Goal: Information Seeking & Learning: Find specific fact

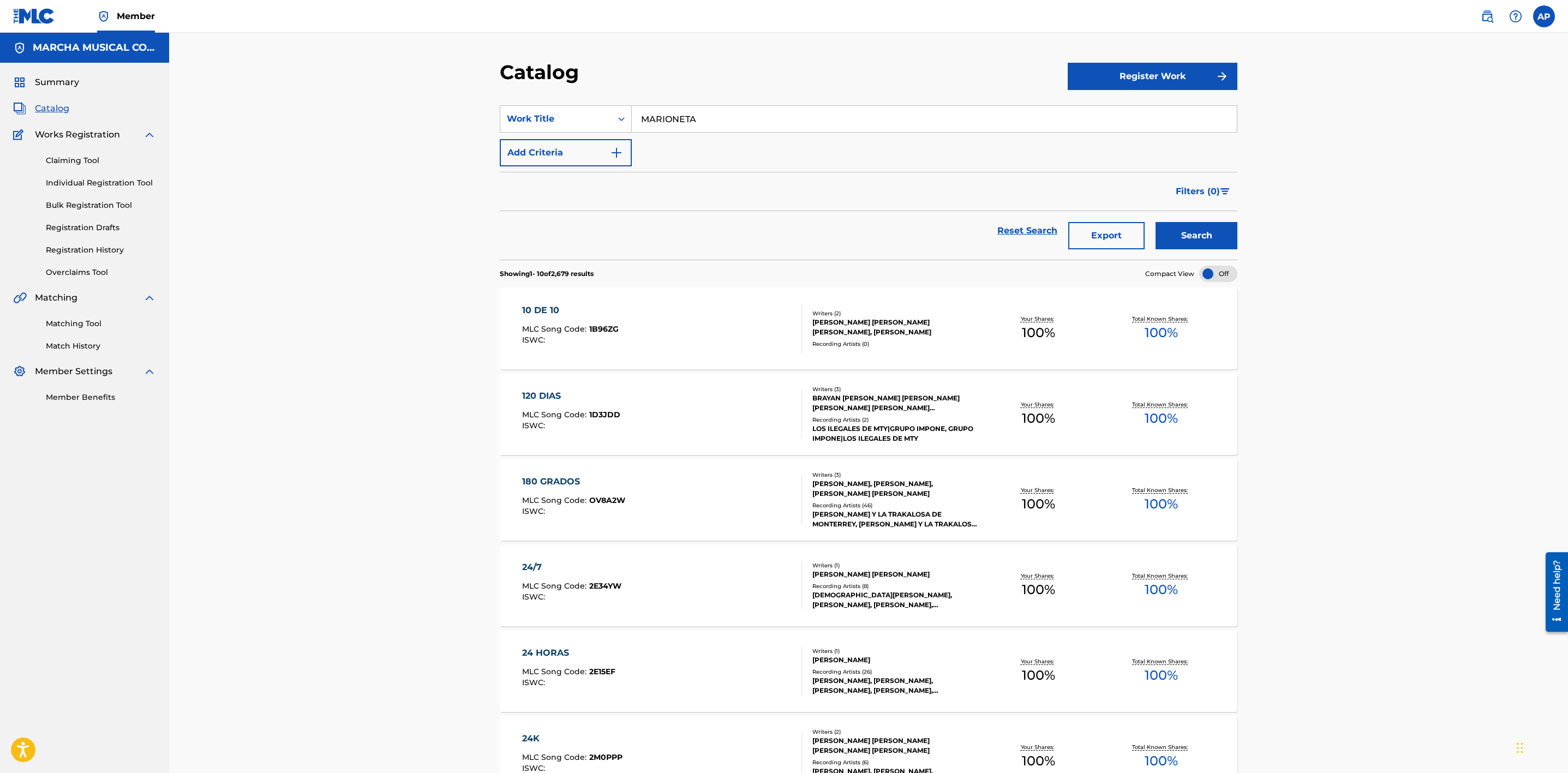
type input "MARIONETA"
click at [1189, 230] on button "Search" at bounding box center [1197, 235] width 82 height 27
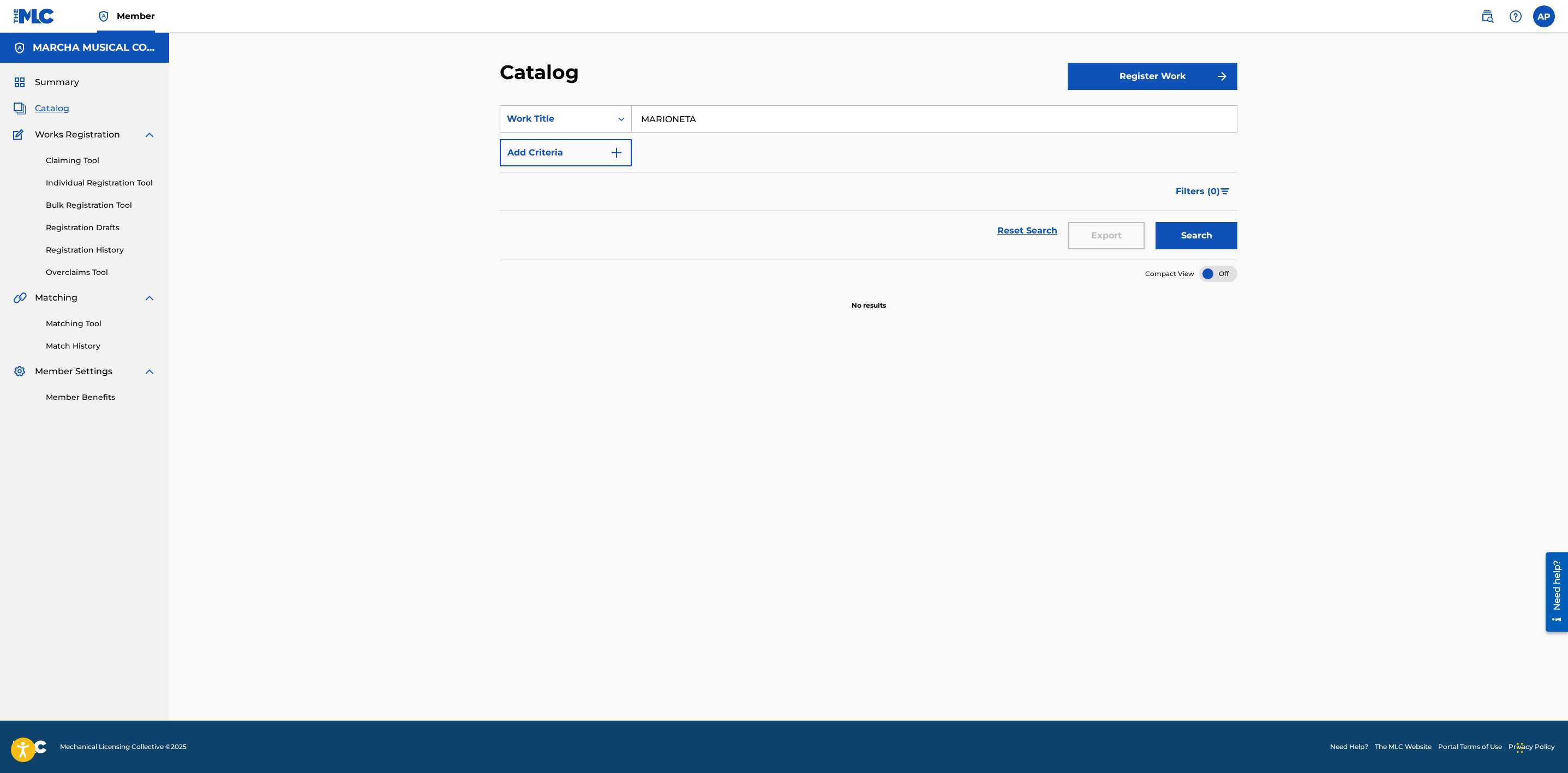
click at [100, 268] on link "Overclaims Tool" at bounding box center [100, 272] width 110 height 11
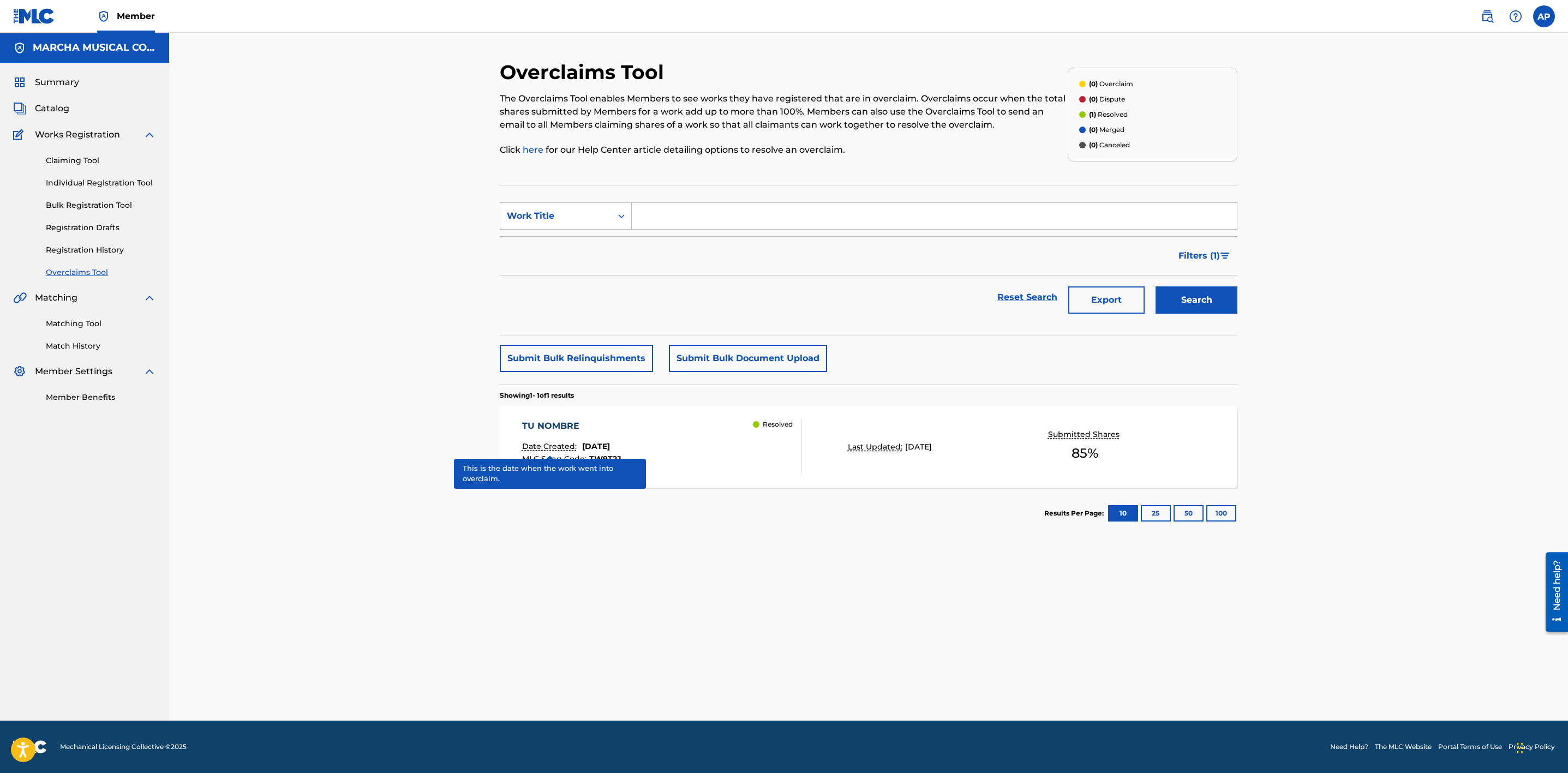
click at [800, 439] on div "Resolved" at bounding box center [777, 446] width 49 height 55
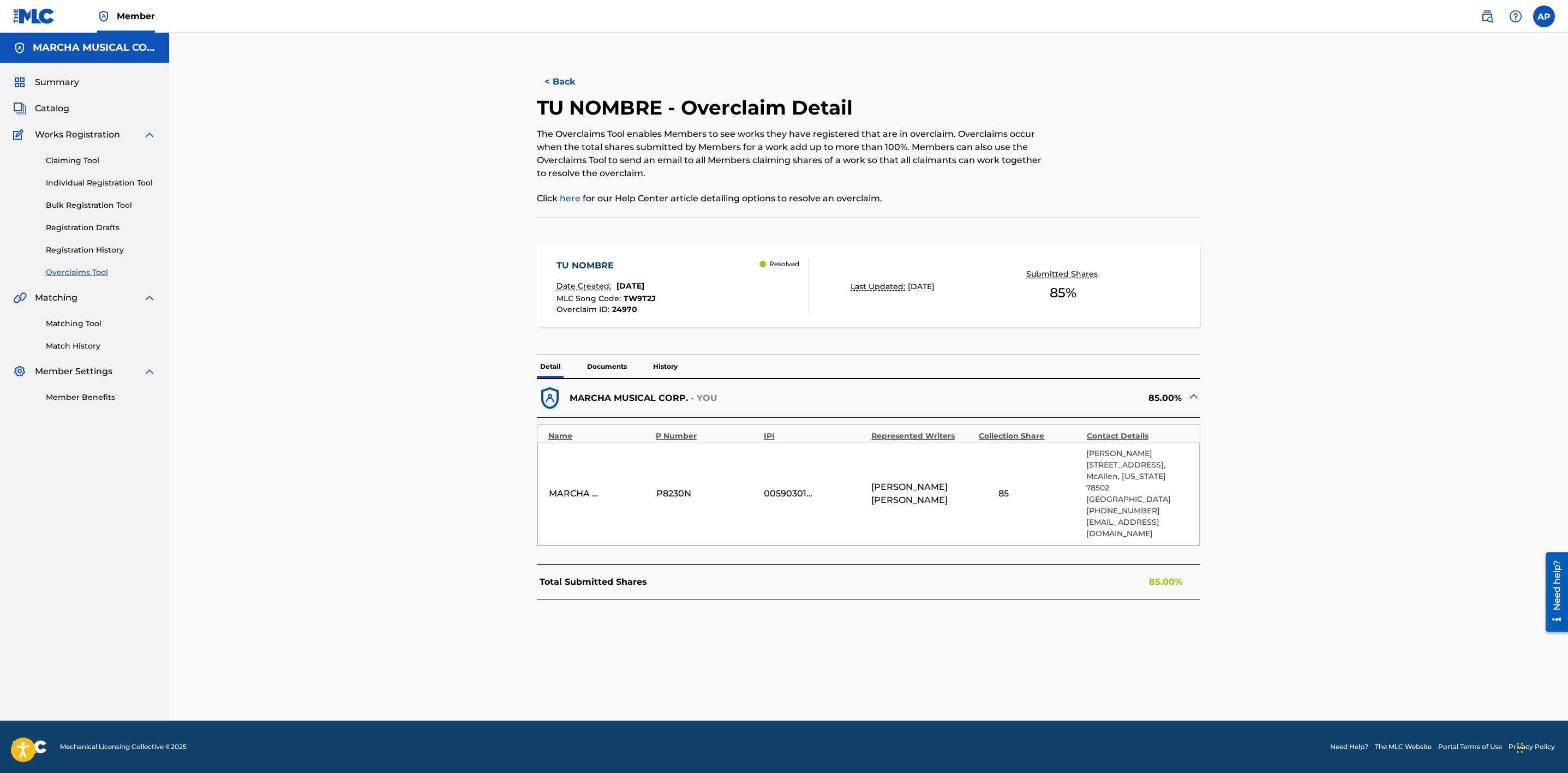
click at [112, 207] on link "Bulk Registration Tool" at bounding box center [100, 205] width 110 height 11
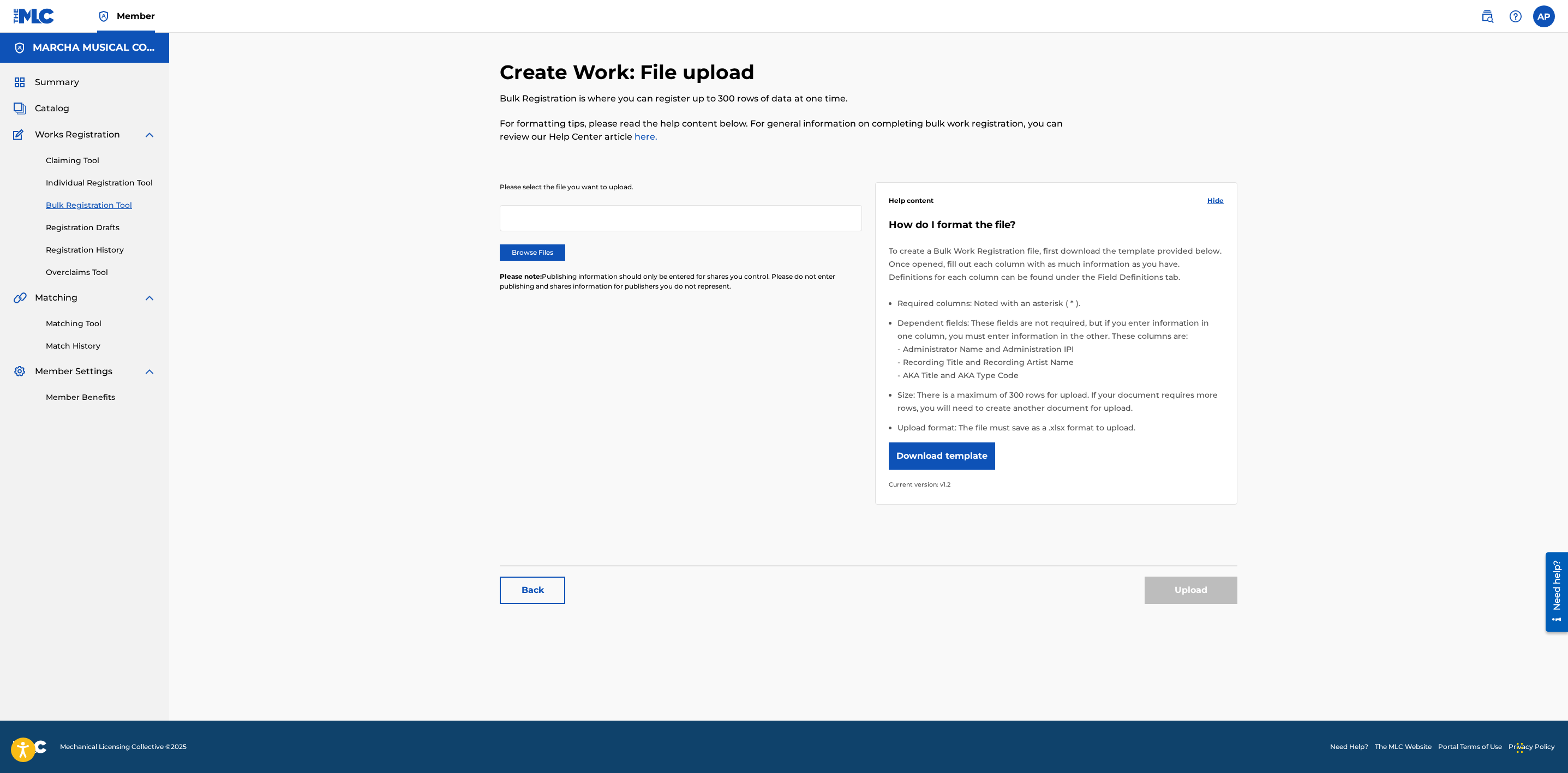
click at [97, 162] on link "Claiming Tool" at bounding box center [100, 161] width 110 height 11
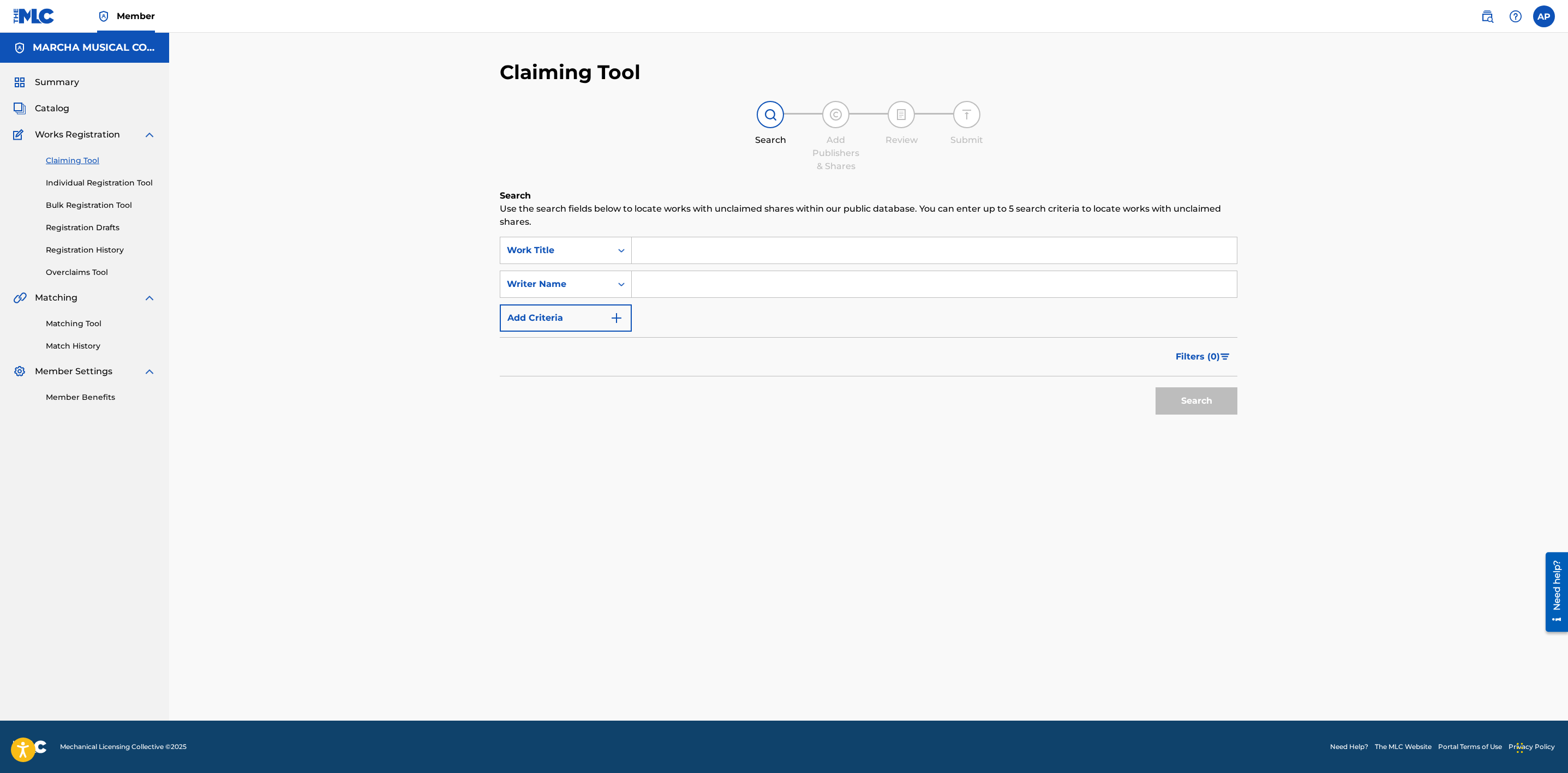
click at [653, 258] on input "Search Form" at bounding box center [935, 250] width 605 height 26
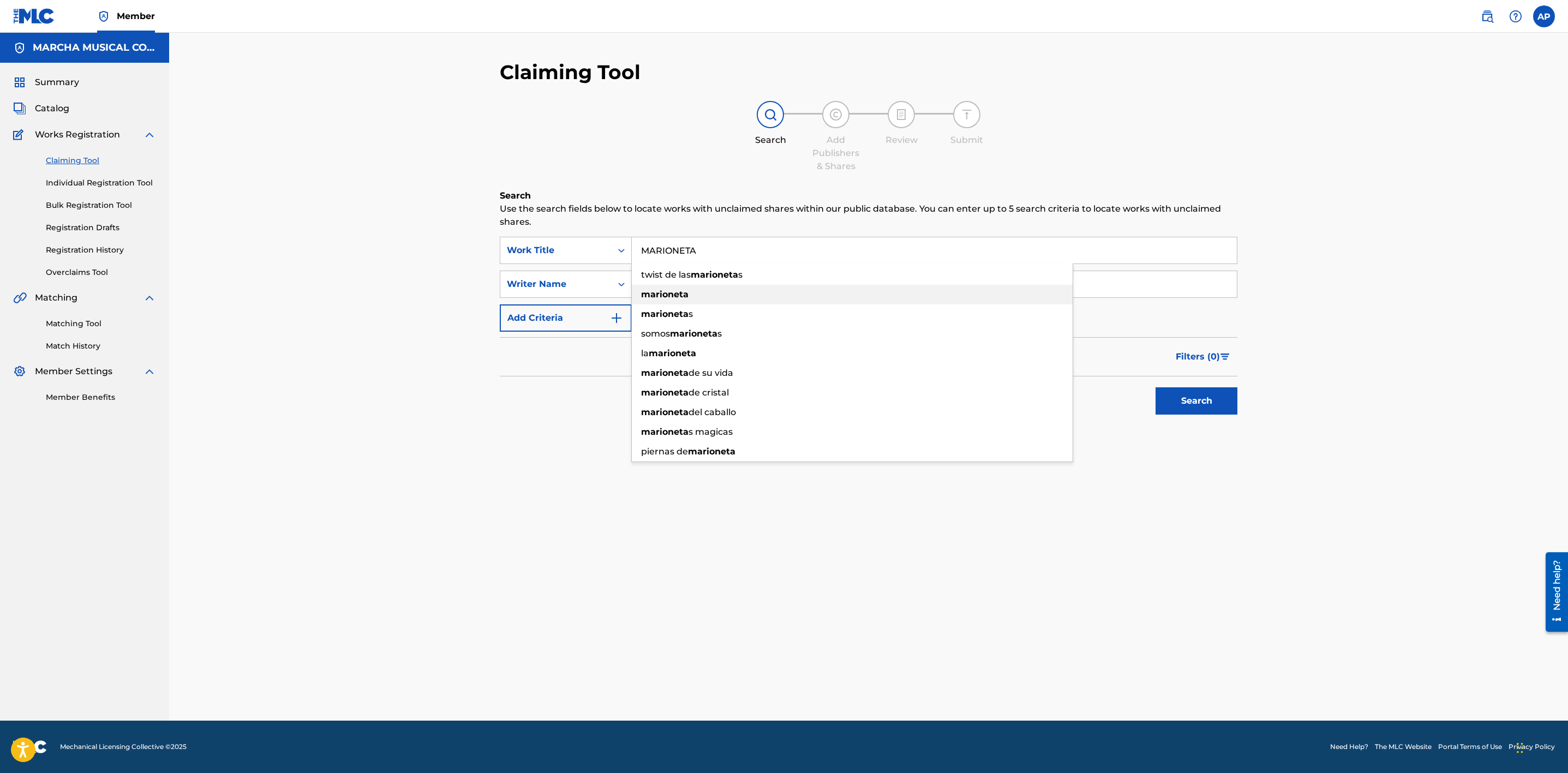
click at [663, 285] on div "marioneta" at bounding box center [853, 294] width 441 height 20
type input "marioneta"
click at [1203, 401] on button "Search" at bounding box center [1197, 400] width 82 height 27
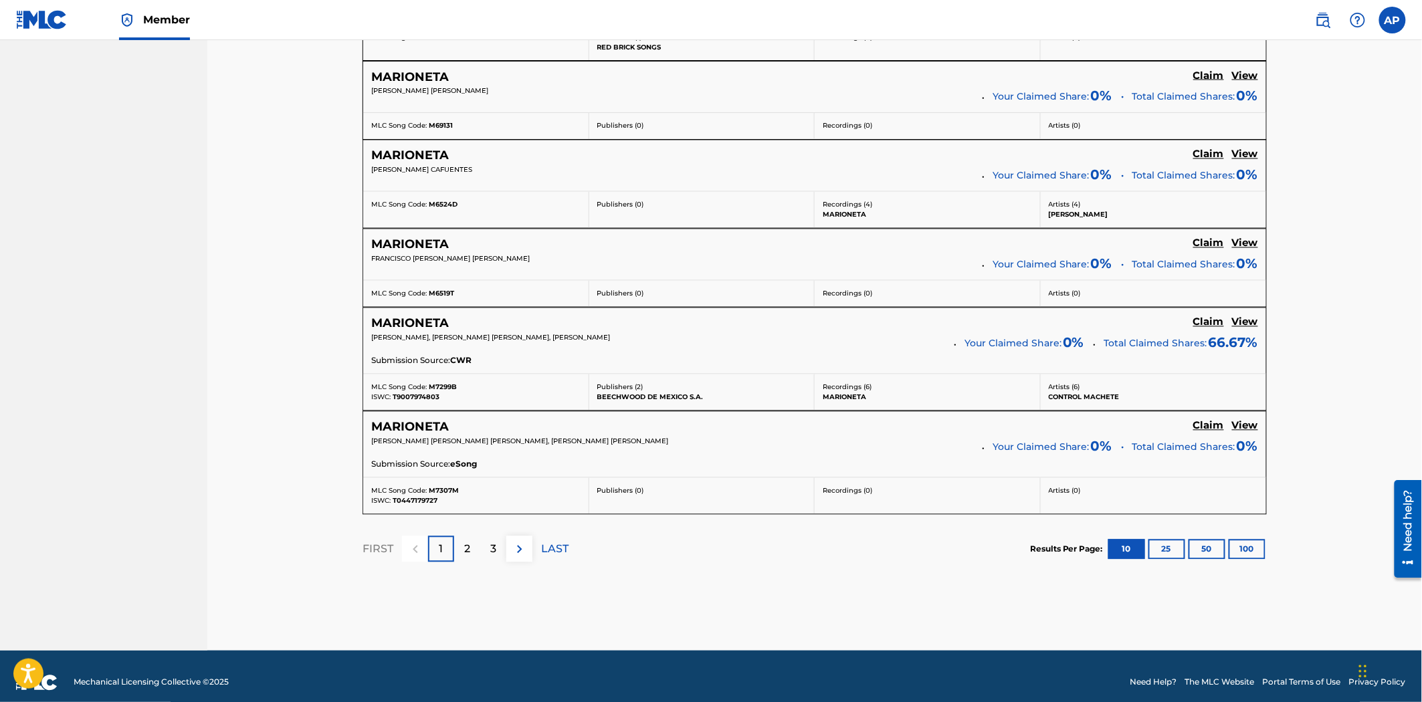
scroll to position [992, 0]
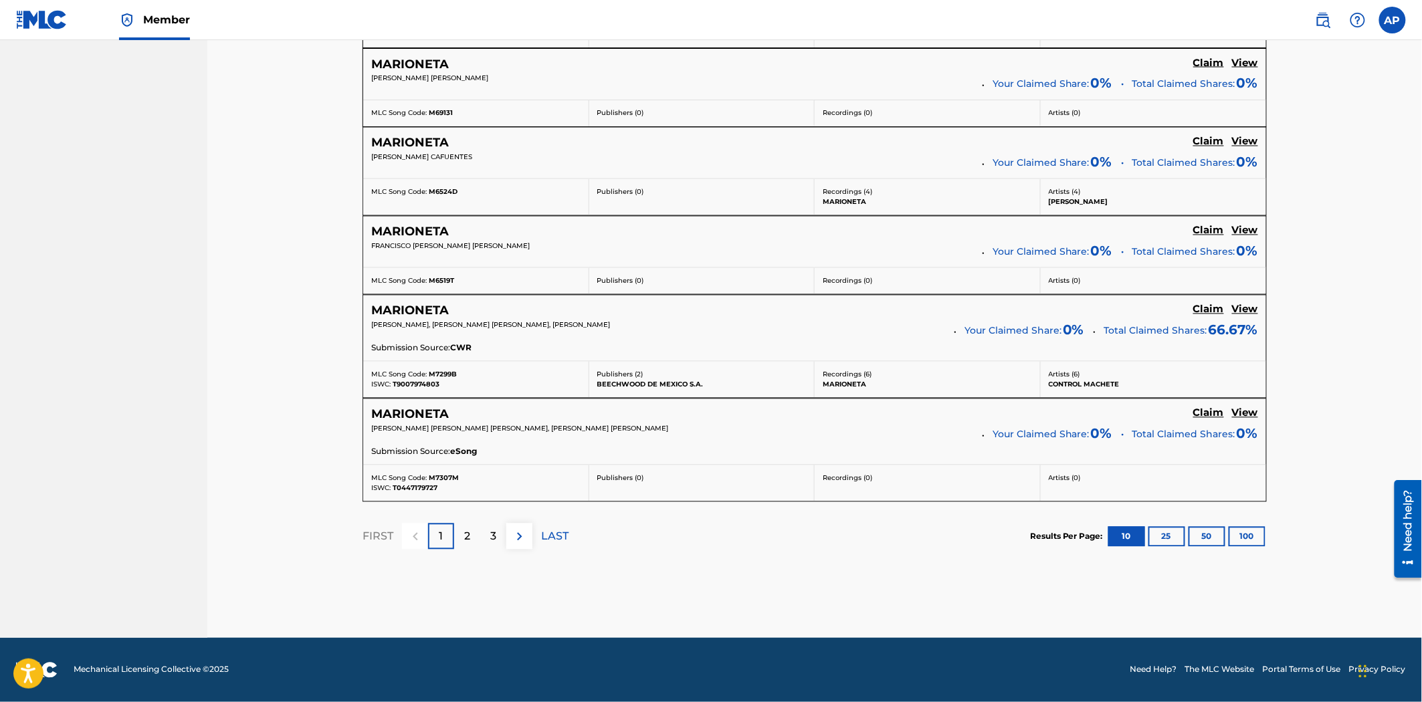
click at [470, 545] on div "2" at bounding box center [467, 537] width 26 height 26
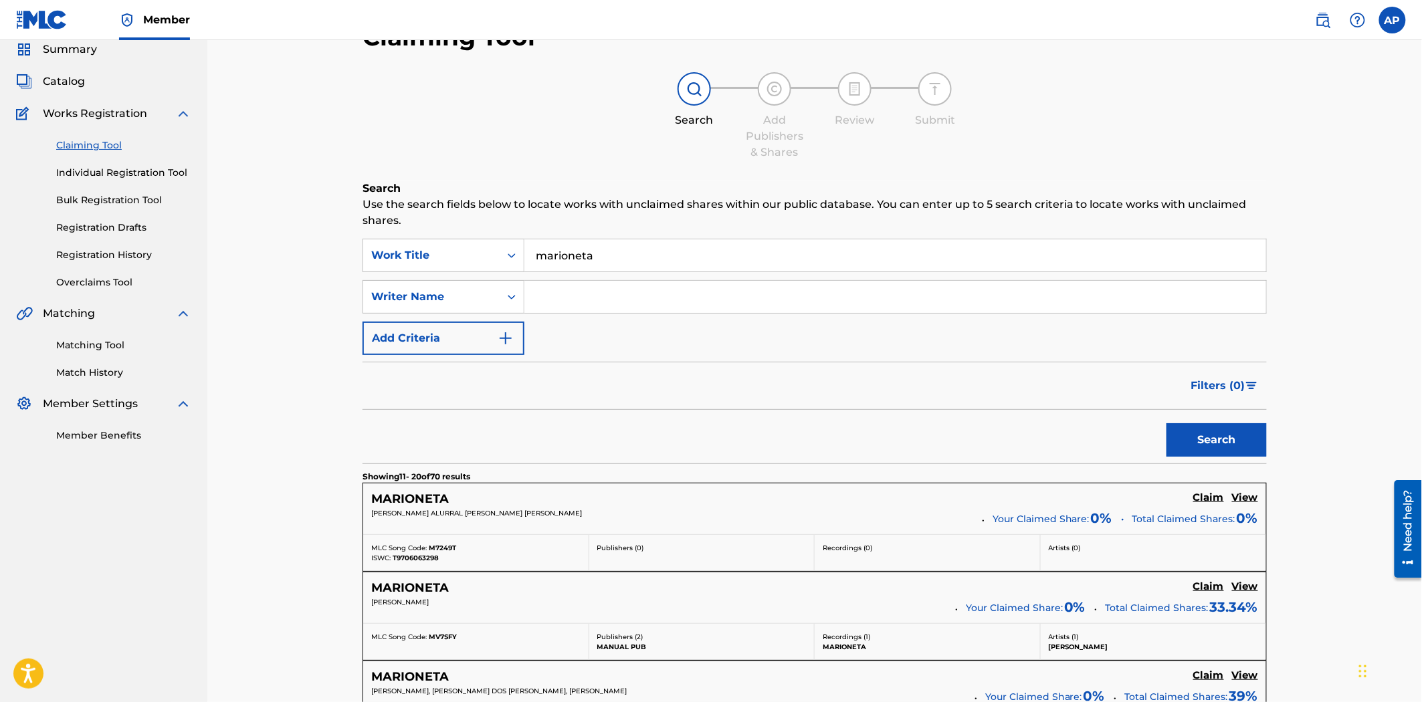
scroll to position [0, 0]
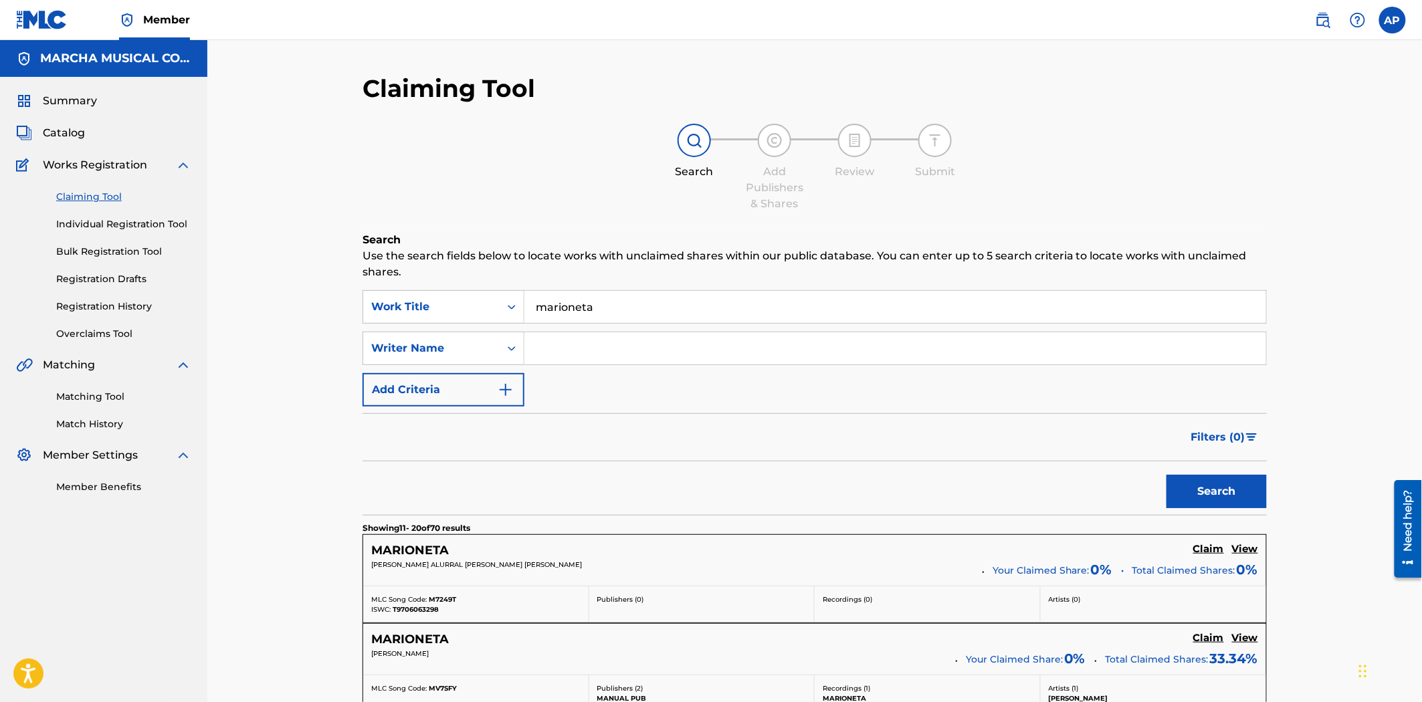
click at [540, 346] on input "Search Form" at bounding box center [895, 348] width 742 height 32
click at [1167, 475] on button "Search" at bounding box center [1217, 491] width 100 height 33
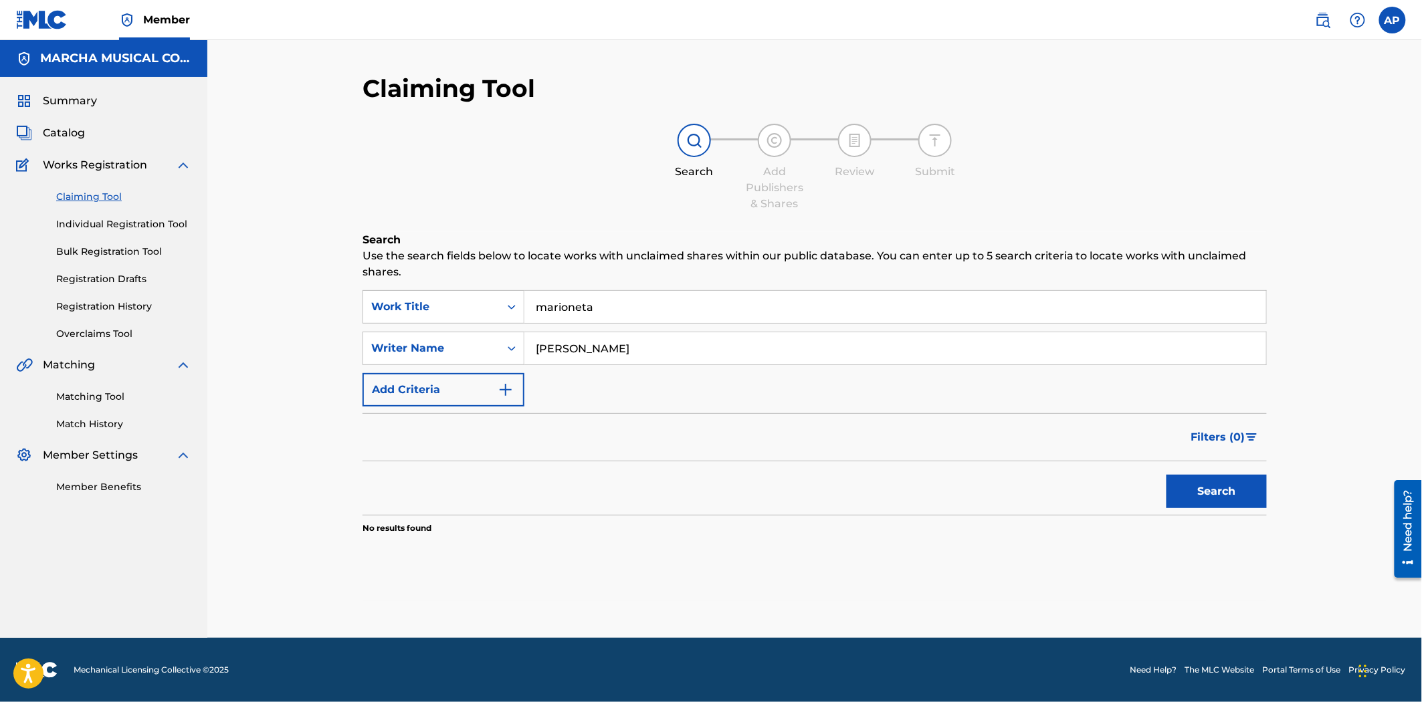
type input "[PERSON_NAME] [PERSON_NAME]"
click at [1206, 487] on button "Search" at bounding box center [1217, 491] width 100 height 33
click at [157, 225] on link "Individual Registration Tool" at bounding box center [123, 224] width 135 height 14
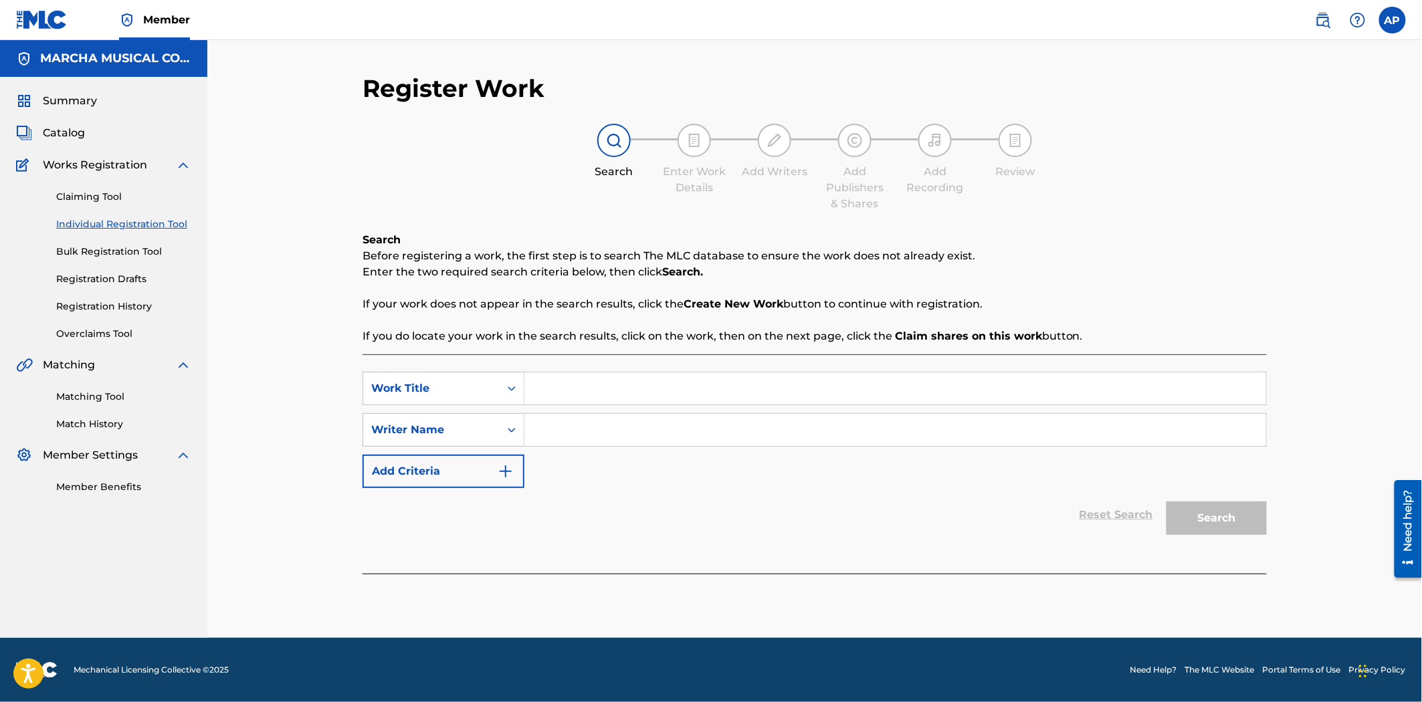
click at [587, 385] on input "Search Form" at bounding box center [895, 389] width 742 height 32
type input "MARIONETA"
click at [552, 431] on input "Search Form" at bounding box center [895, 430] width 742 height 32
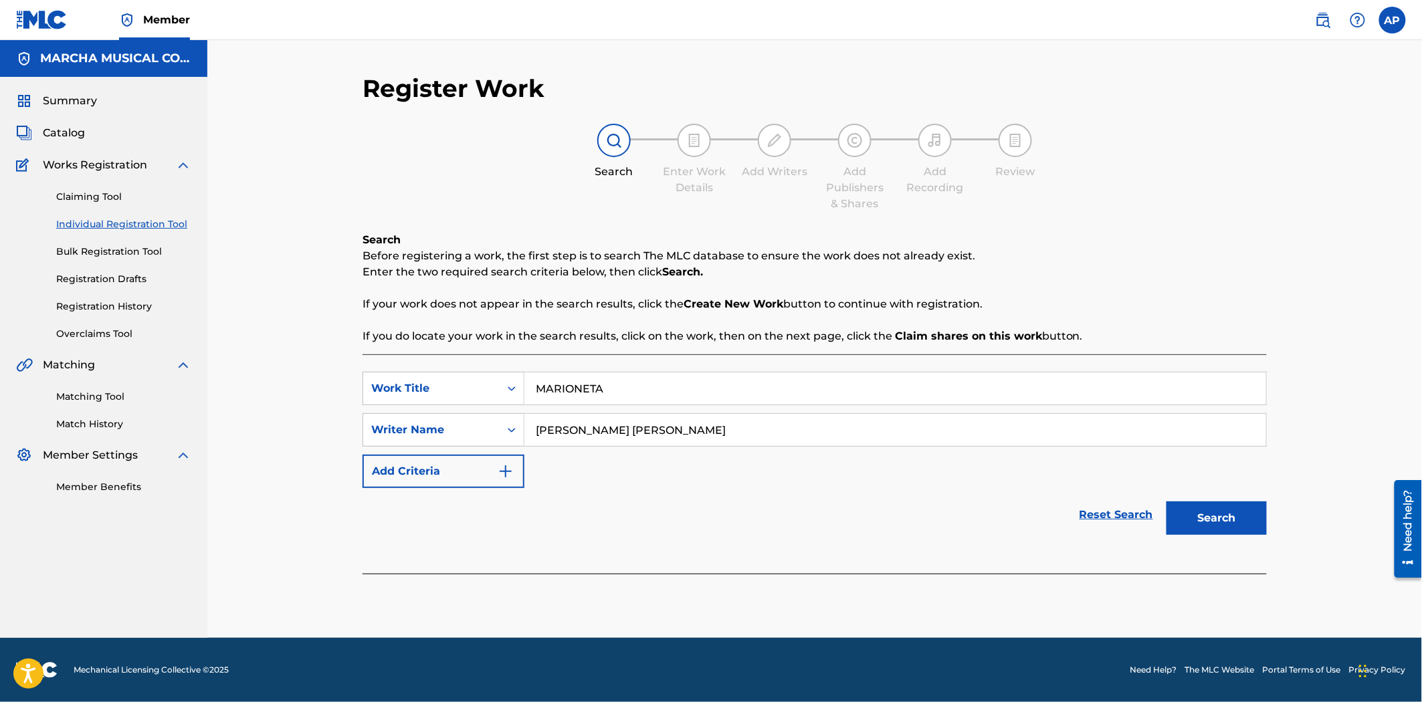
type input "[PERSON_NAME] [PERSON_NAME]"
click at [1208, 518] on button "Search" at bounding box center [1217, 518] width 100 height 33
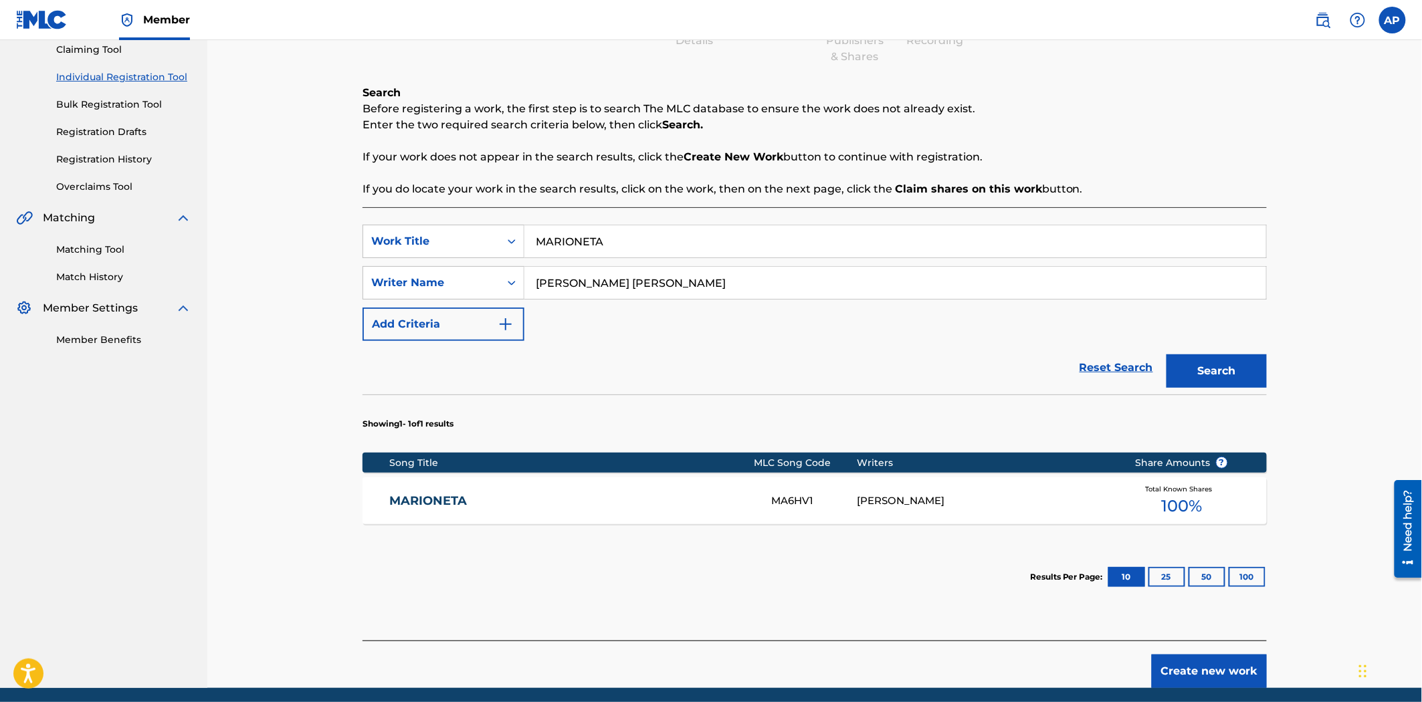
scroll to position [148, 0]
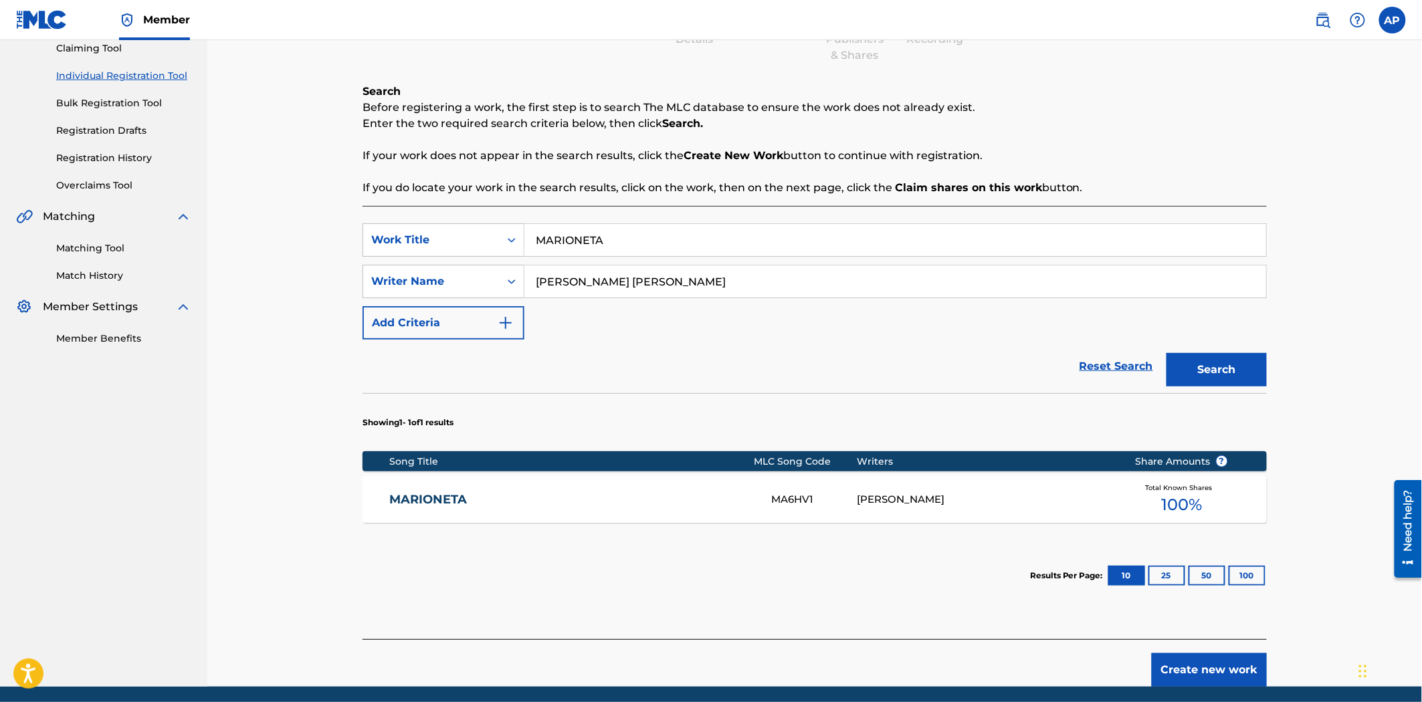
click at [690, 505] on link "MARIONETA" at bounding box center [572, 499] width 364 height 15
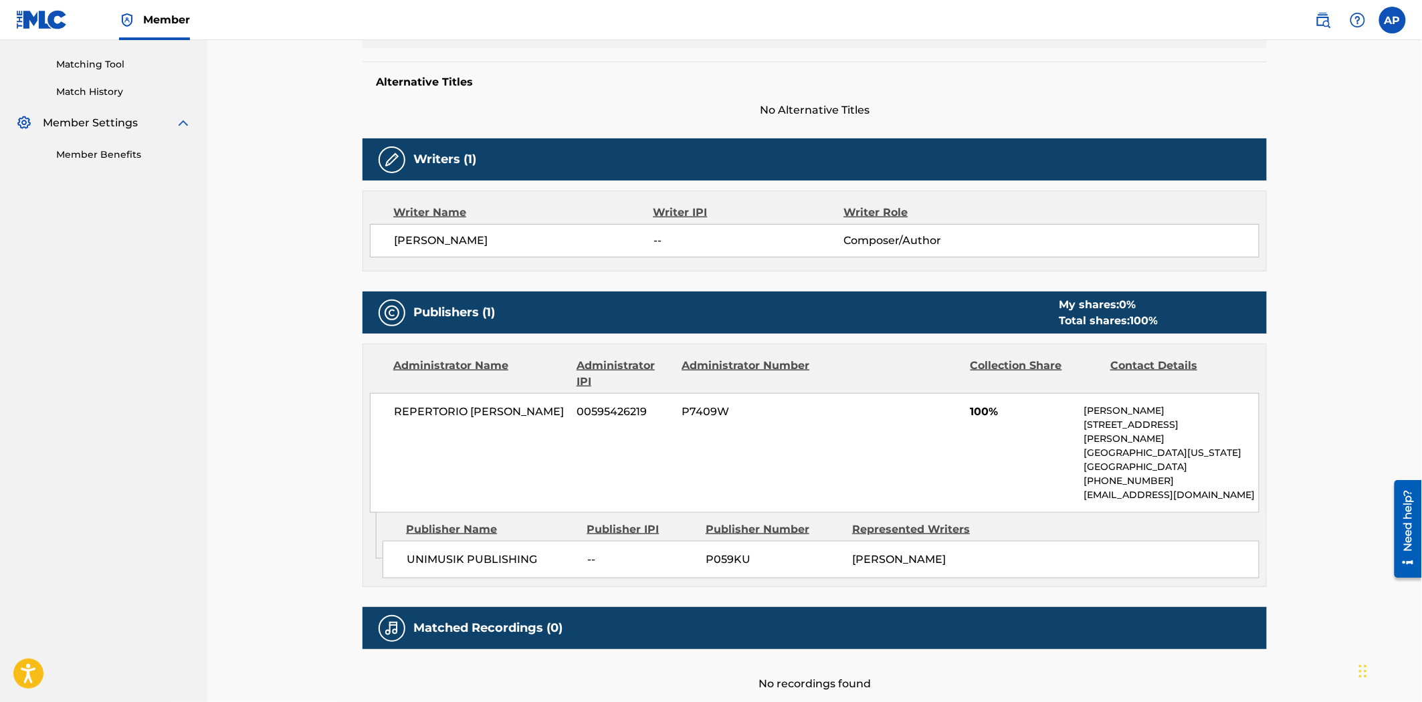
scroll to position [304, 0]
